Goal: Information Seeking & Learning: Learn about a topic

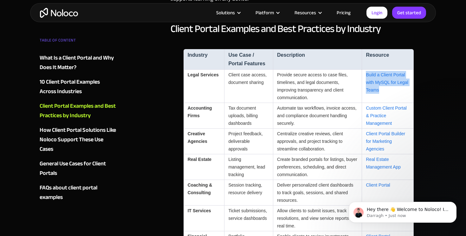
scroll to position [1660, 0]
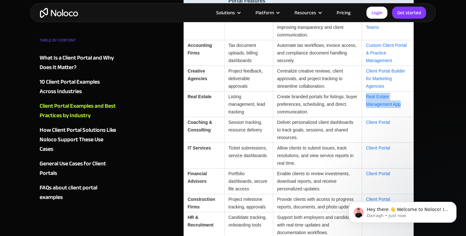
scroll to position [1718, 0]
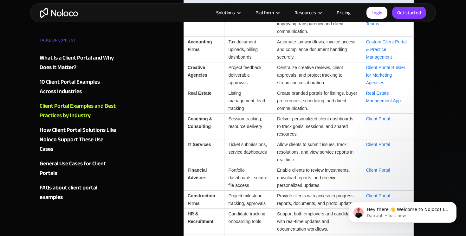
click at [339, 121] on td "Deliver personalized client dashboards to track goals, sessions, and shared res…" at bounding box center [317, 127] width 89 height 26
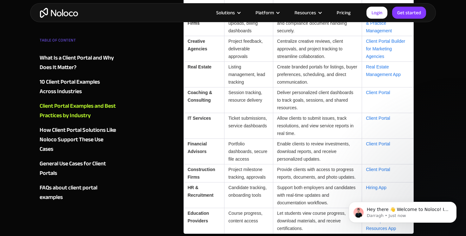
scroll to position [1753, 0]
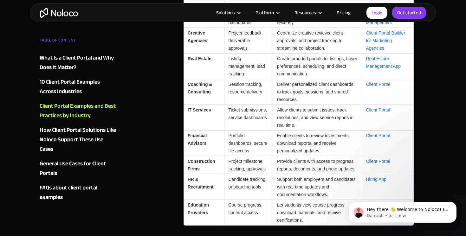
click at [350, 131] on td "Enable clients to review investments, download reports, and receive personalize…" at bounding box center [317, 144] width 89 height 26
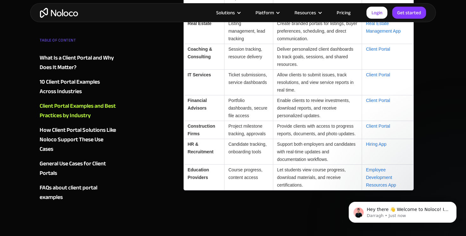
scroll to position [1806, 0]
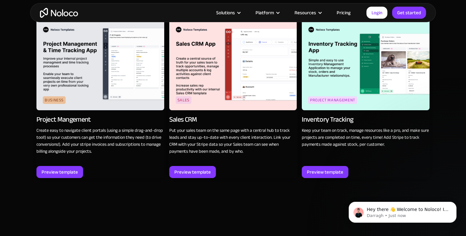
scroll to position [787, 0]
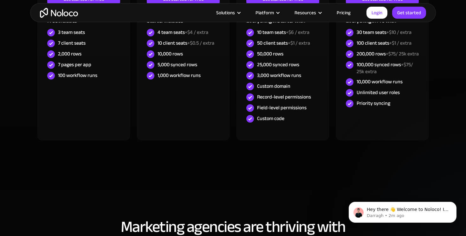
scroll to position [2175, 0]
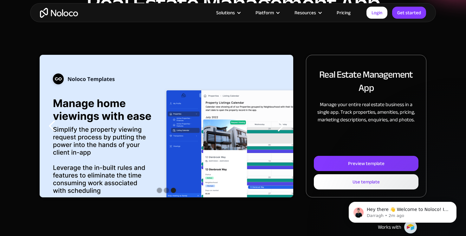
scroll to position [54, 0]
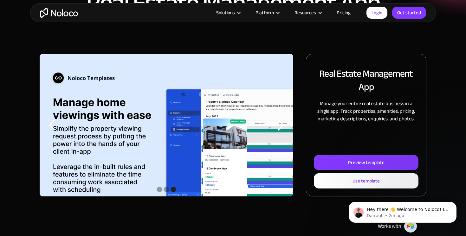
click at [280, 128] on div "next slide" at bounding box center [280, 125] width 13 height 13
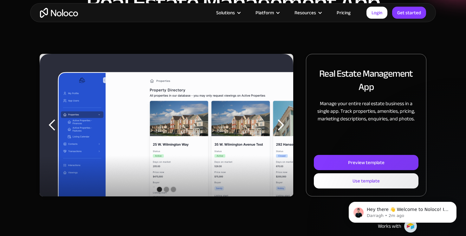
click at [280, 128] on div "next slide" at bounding box center [280, 125] width 13 height 13
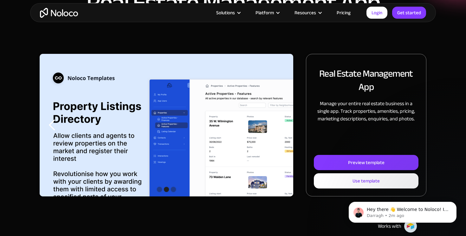
click at [280, 128] on div "next slide" at bounding box center [280, 125] width 13 height 13
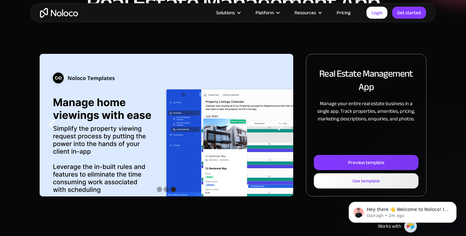
click at [280, 128] on div "next slide" at bounding box center [280, 125] width 13 height 13
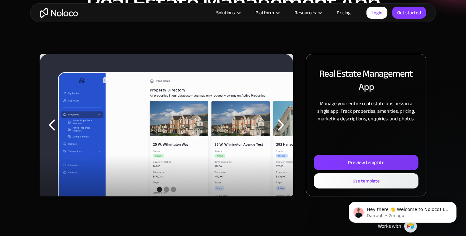
click at [280, 128] on div "next slide" at bounding box center [280, 125] width 13 height 13
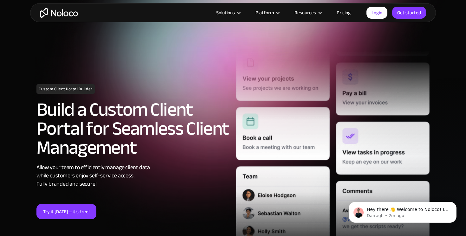
scroll to position [23, 0]
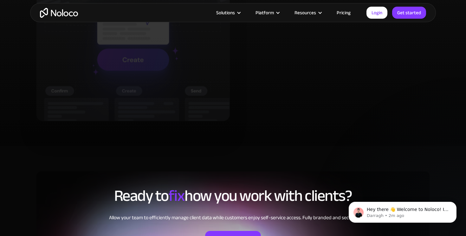
scroll to position [1372, 0]
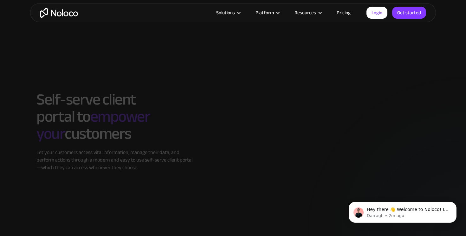
scroll to position [607, 0]
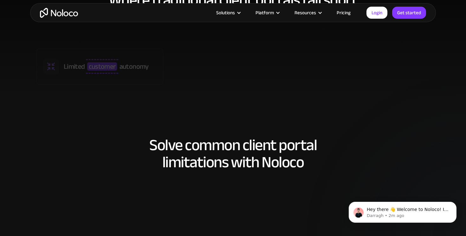
scroll to position [404, 0]
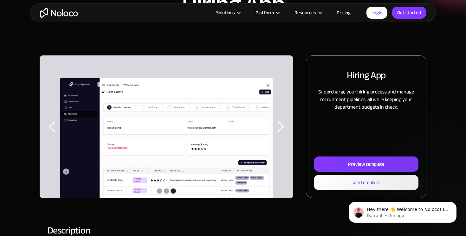
scroll to position [53, 0]
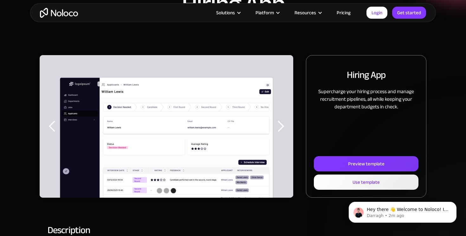
click at [282, 127] on div "next slide" at bounding box center [280, 126] width 13 height 13
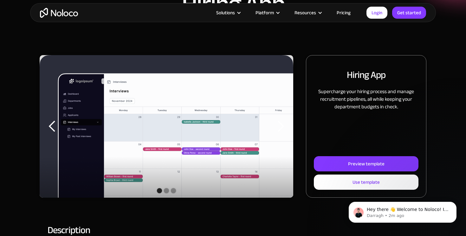
click at [282, 127] on div "next slide" at bounding box center [280, 126] width 13 height 13
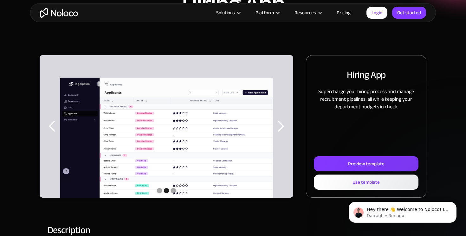
click at [282, 127] on div "next slide" at bounding box center [280, 126] width 13 height 13
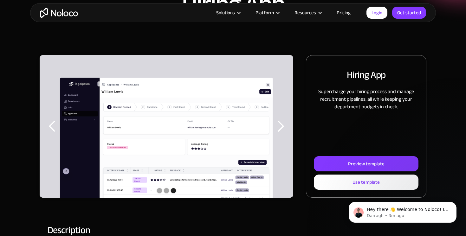
click at [282, 127] on div "next slide" at bounding box center [280, 126] width 13 height 13
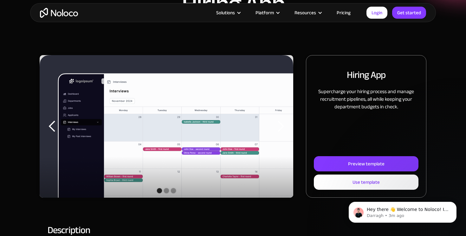
click at [282, 127] on div "next slide" at bounding box center [280, 126] width 13 height 13
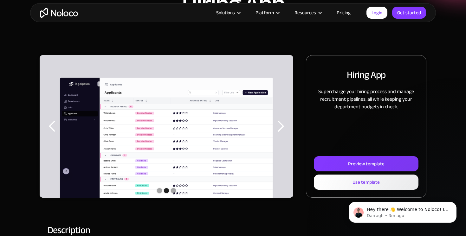
click at [282, 126] on div "next slide" at bounding box center [280, 126] width 13 height 13
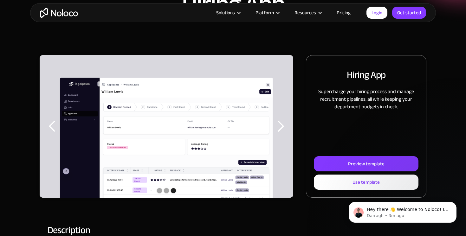
click at [282, 126] on div "next slide" at bounding box center [280, 126] width 13 height 13
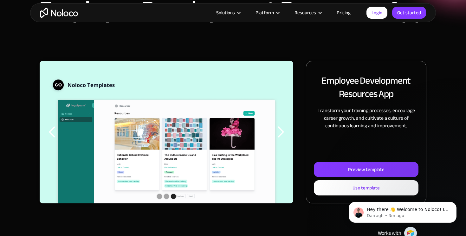
scroll to position [48, 0]
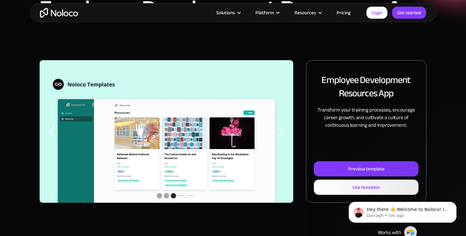
click at [282, 136] on div "next slide" at bounding box center [280, 131] width 13 height 13
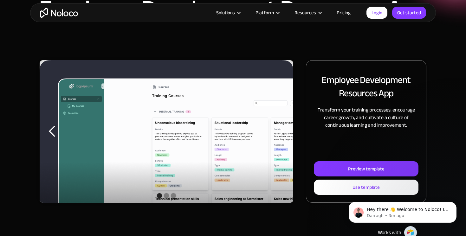
click at [282, 136] on div "next slide" at bounding box center [280, 131] width 13 height 13
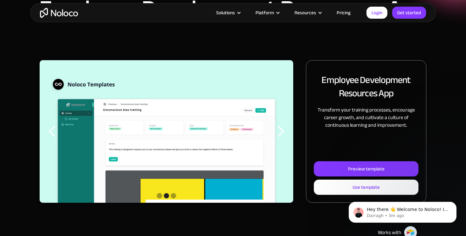
click at [282, 136] on div "next slide" at bounding box center [280, 131] width 13 height 13
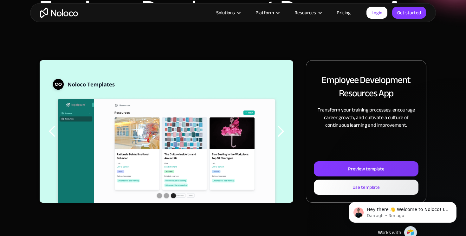
click at [282, 136] on div "next slide" at bounding box center [280, 131] width 13 height 13
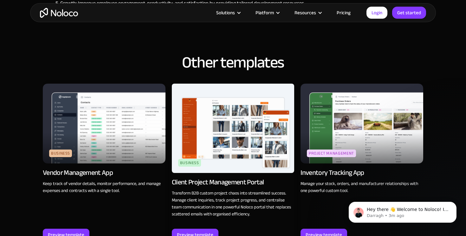
scroll to position [497, 0]
